Goal: Task Accomplishment & Management: Use online tool/utility

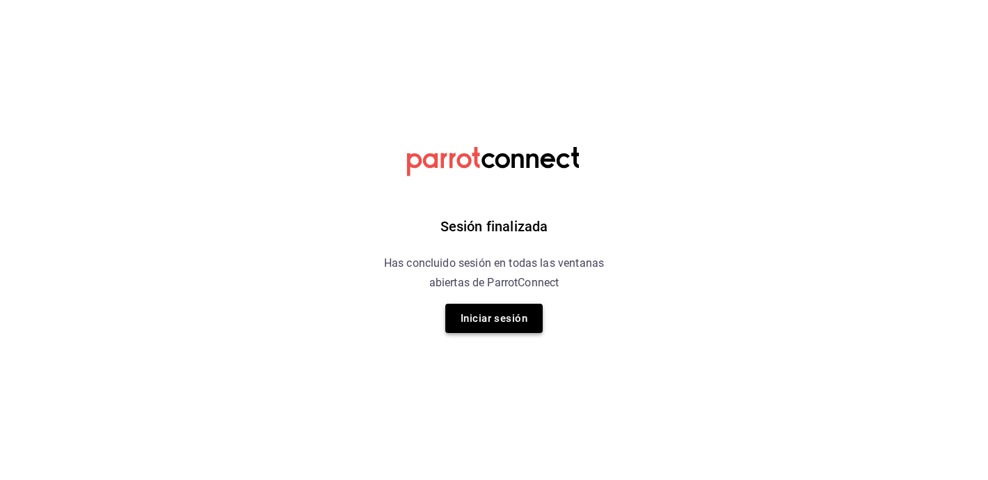
click at [491, 314] on button "Iniciar sesión" at bounding box center [493, 317] width 97 height 29
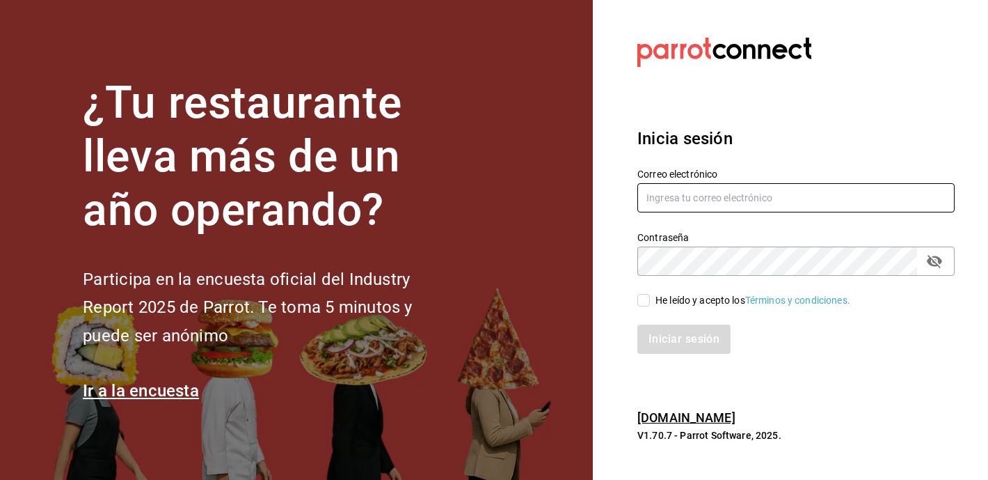
click at [667, 193] on input "text" at bounding box center [796, 197] width 317 height 29
type input "[EMAIL_ADDRESS][PERSON_NAME][DOMAIN_NAME]"
click at [644, 298] on input "He leído y acepto los Términos y condiciones." at bounding box center [644, 300] width 13 height 13
checkbox input "true"
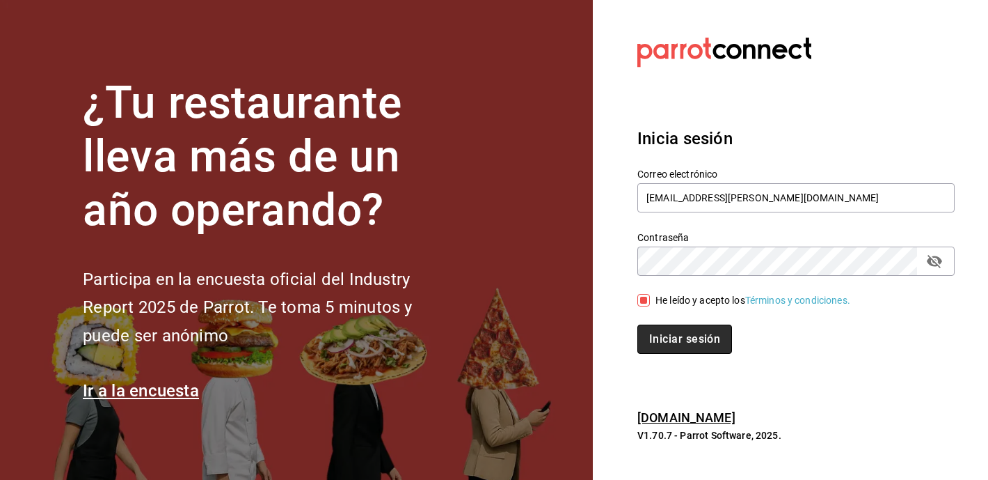
click at [652, 330] on button "Iniciar sesión" at bounding box center [685, 338] width 95 height 29
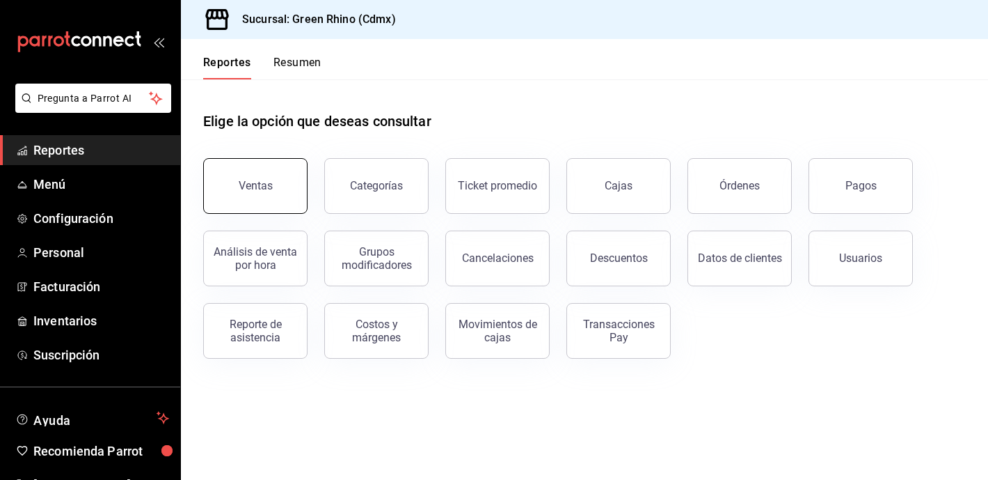
click at [288, 173] on button "Ventas" at bounding box center [255, 186] width 104 height 56
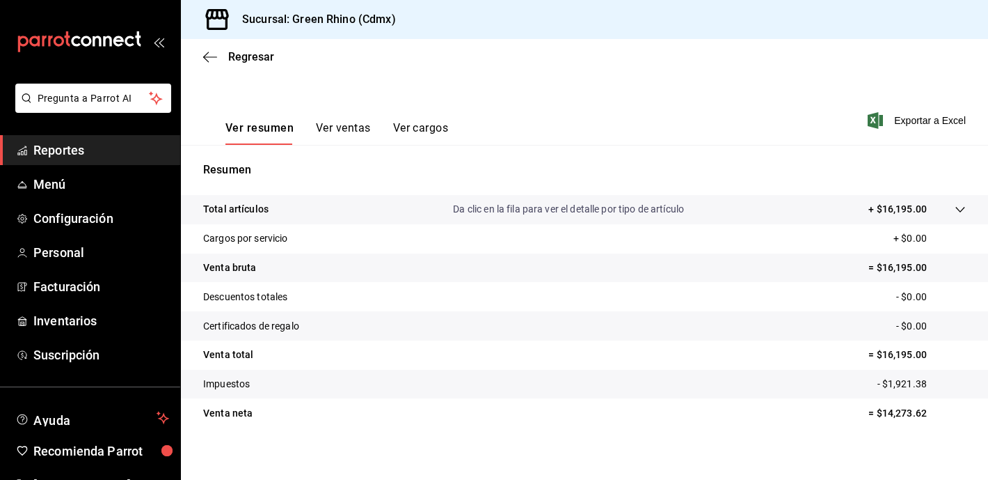
scroll to position [181, 0]
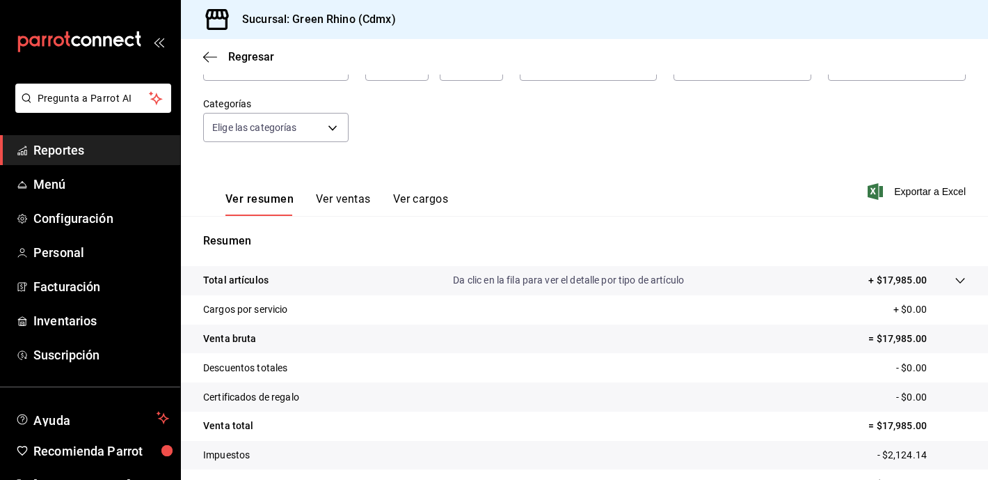
scroll to position [104, 0]
